Goal: Complete application form

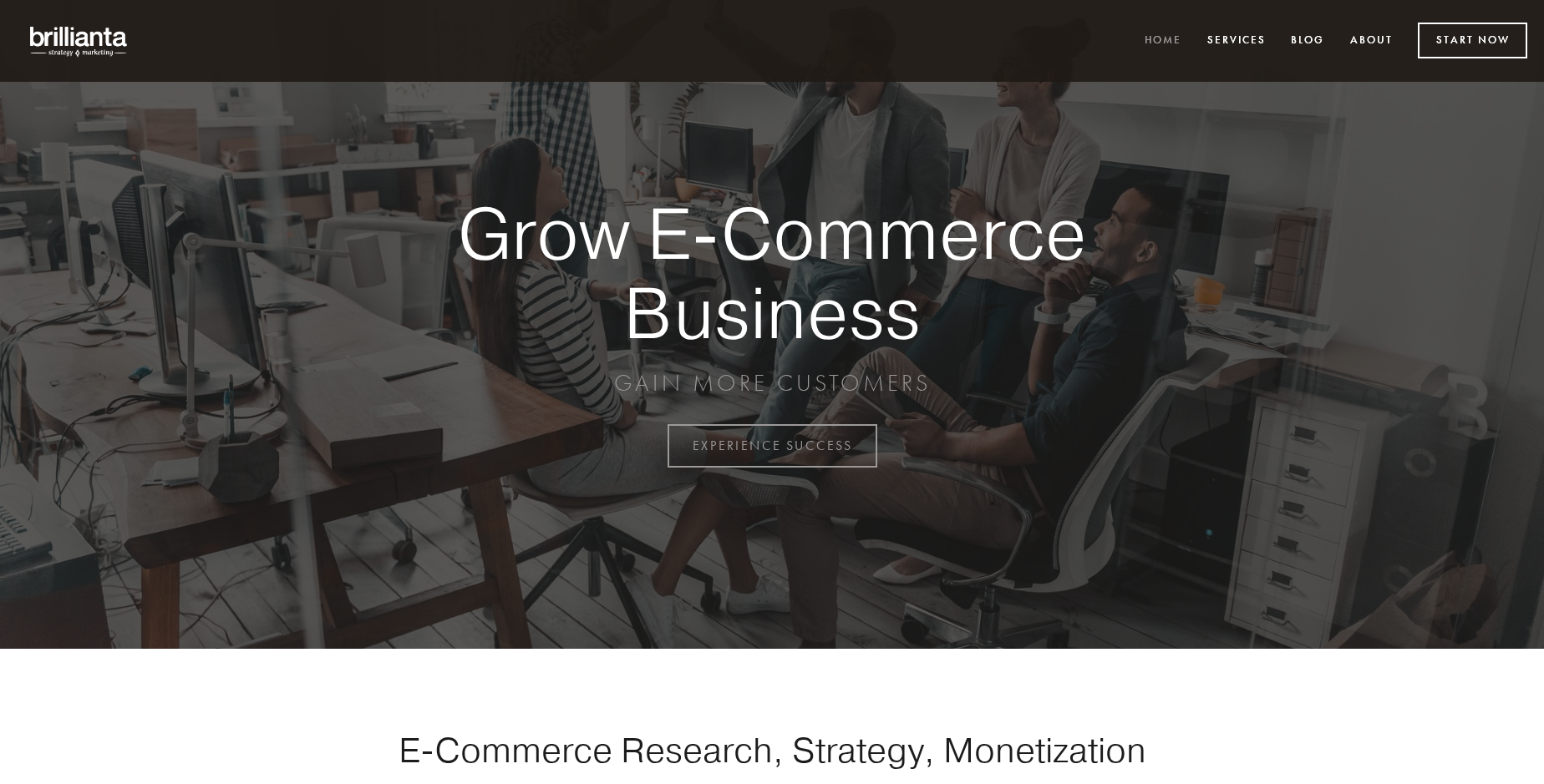
scroll to position [4377, 0]
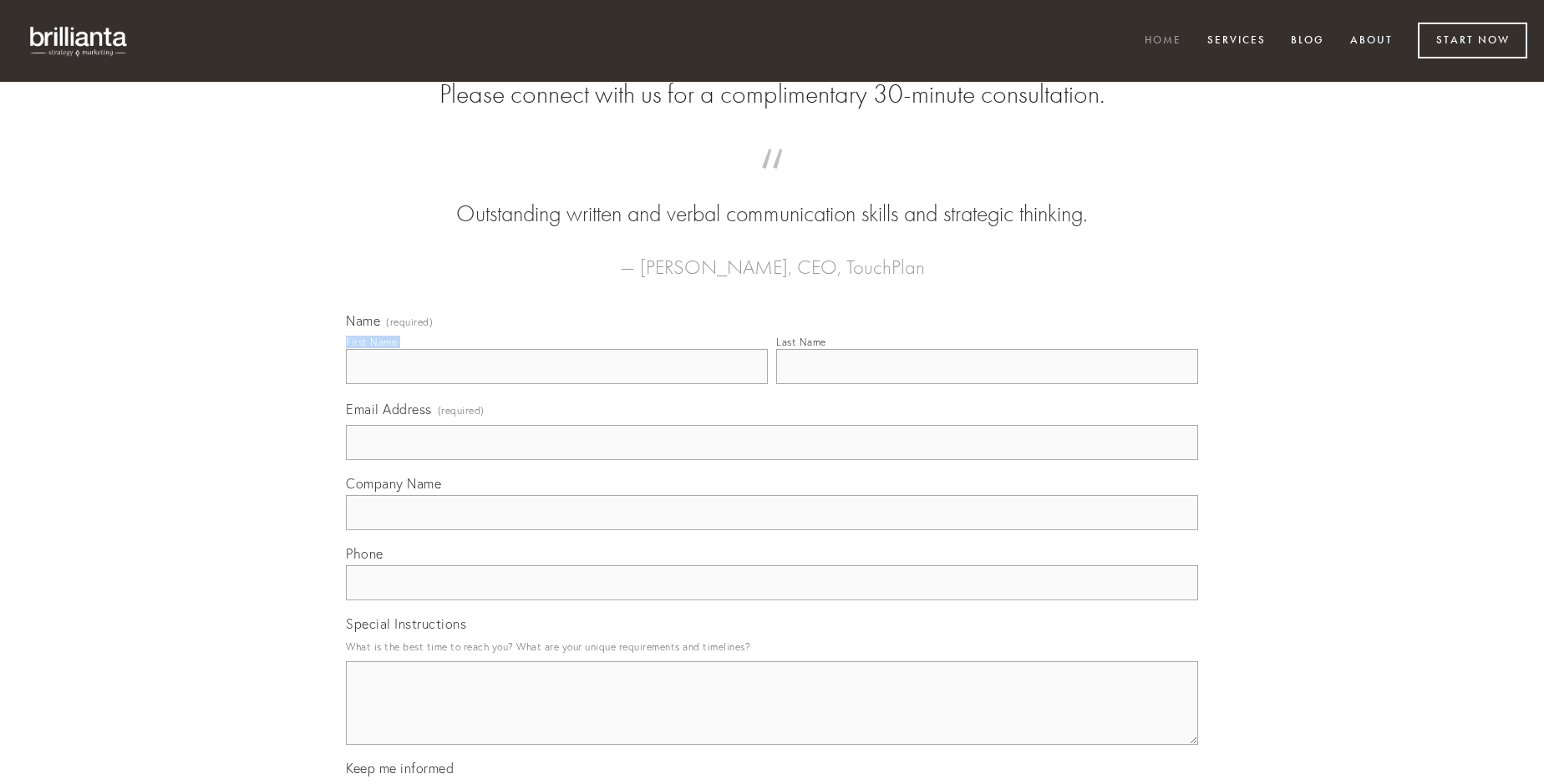
type input "[PERSON_NAME]"
click at [987, 384] on input "Last Name" at bounding box center [987, 366] width 421 height 35
type input "[PERSON_NAME]"
click at [772, 460] on input "Email Address (required)" at bounding box center [772, 442] width 852 height 35
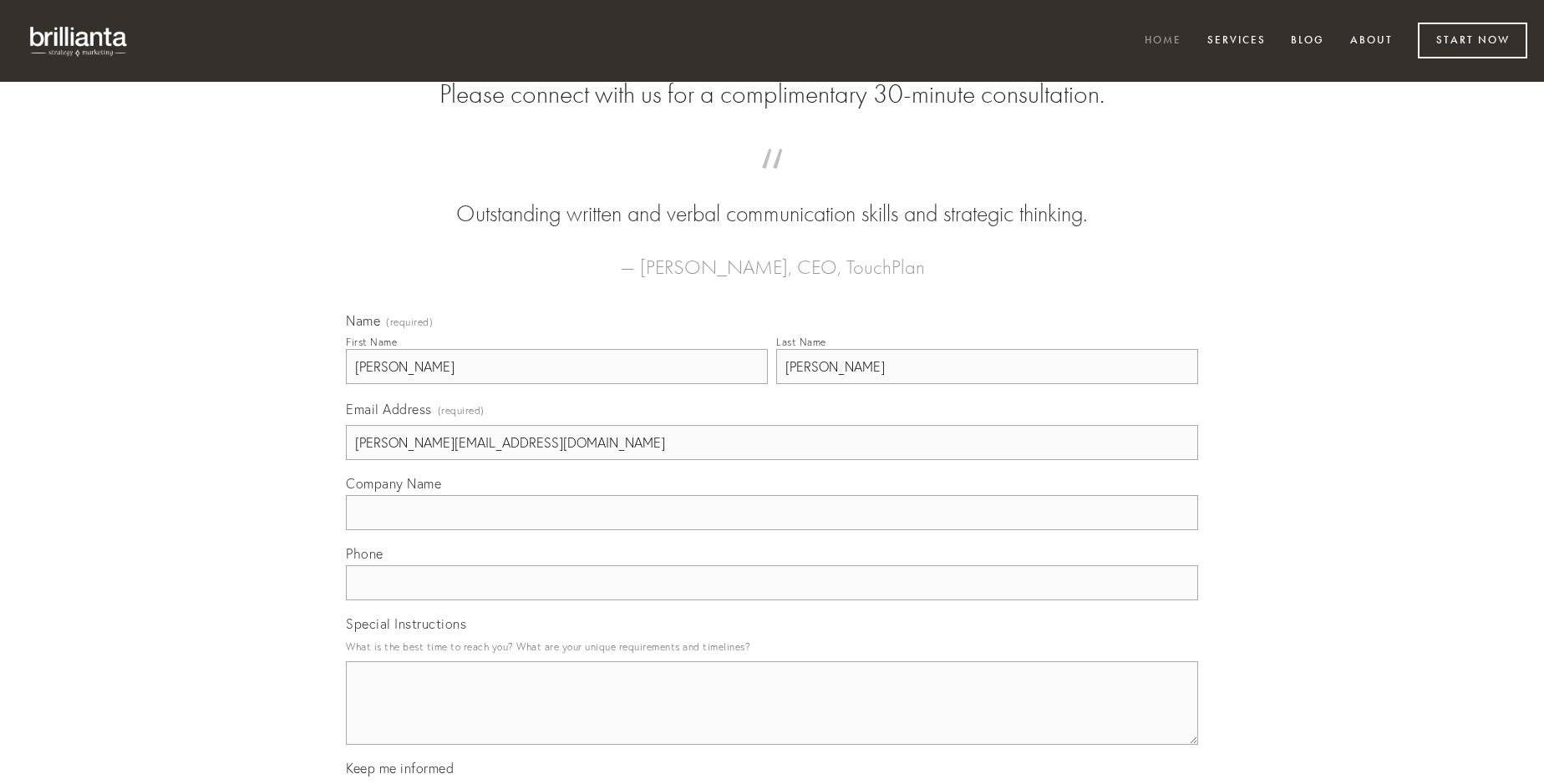
type input "[PERSON_NAME][EMAIL_ADDRESS][DOMAIN_NAME]"
click at [772, 530] on input "Company Name" at bounding box center [772, 512] width 852 height 35
type input "totam"
click at [772, 601] on input "text" at bounding box center [772, 582] width 852 height 35
click at [772, 718] on textarea "Special Instructions" at bounding box center [772, 703] width 852 height 83
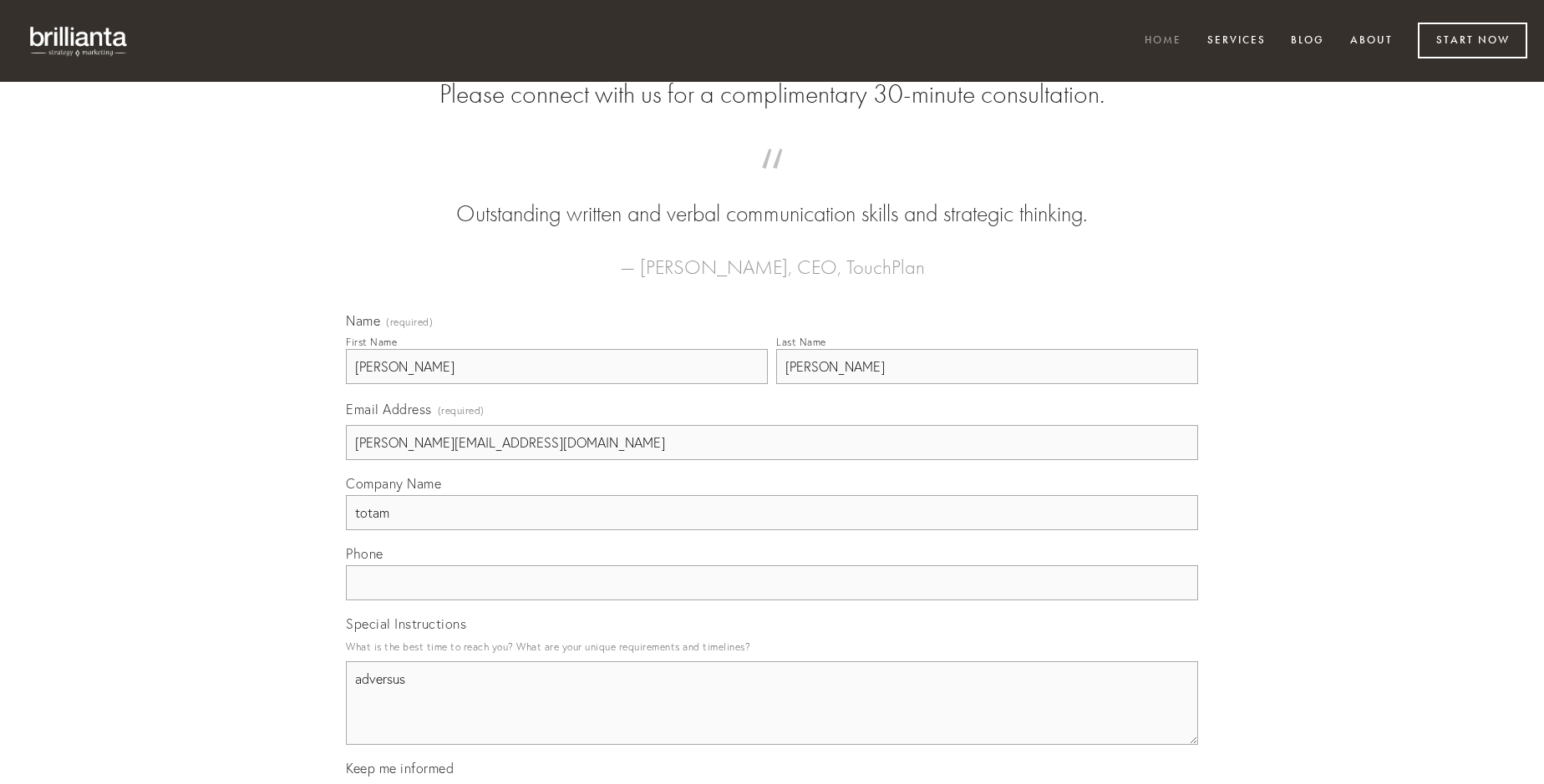
type textarea "adversus"
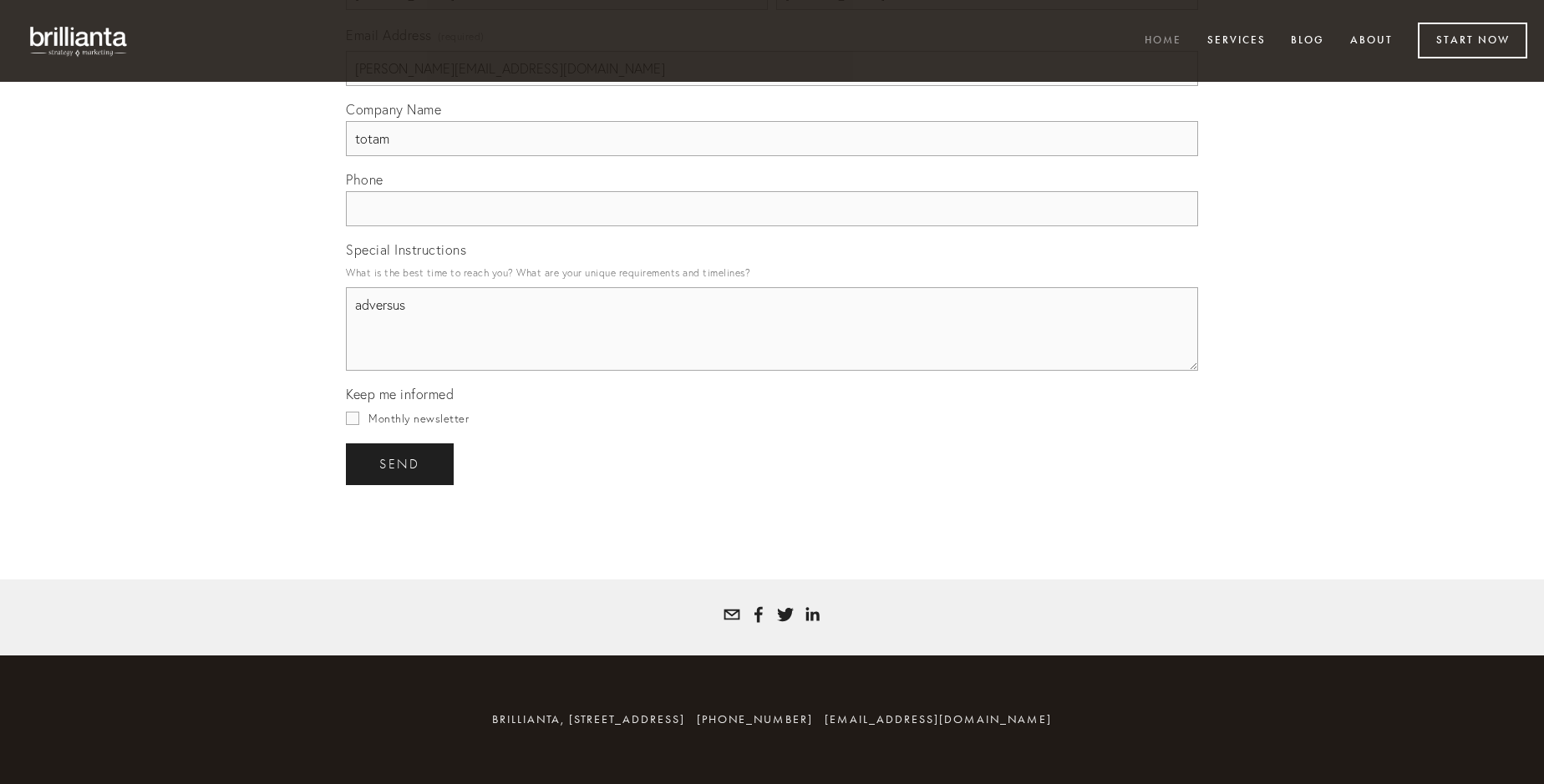
click at [401, 464] on span "send" at bounding box center [399, 464] width 41 height 15
